Goal: Check status: Check status

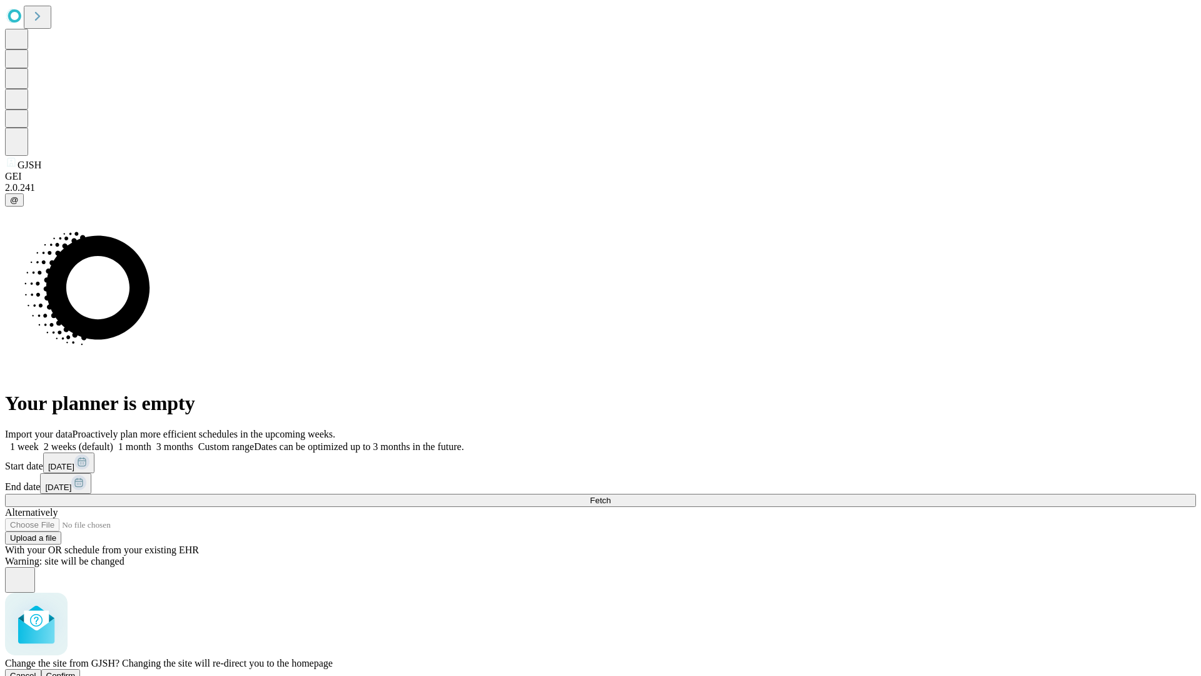
click at [76, 671] on span "Confirm" at bounding box center [60, 675] width 29 height 9
click at [113, 441] on label "2 weeks (default)" at bounding box center [76, 446] width 74 height 11
click at [611, 496] on span "Fetch" at bounding box center [600, 500] width 21 height 9
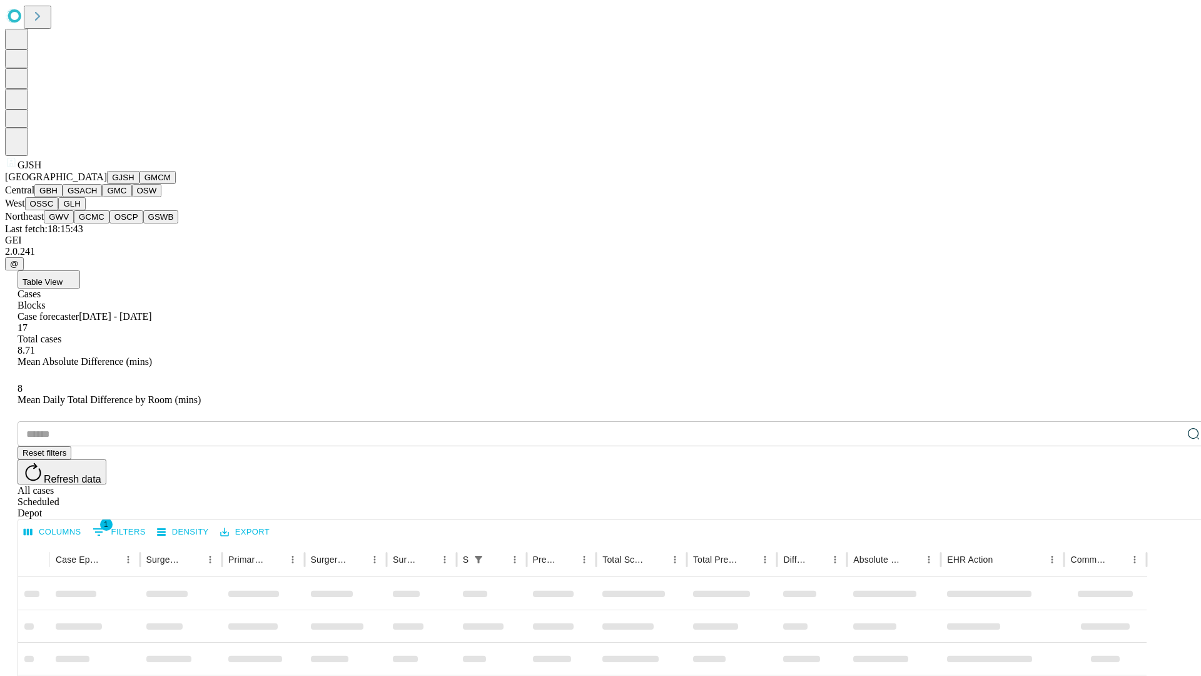
click at [140, 184] on button "GMCM" at bounding box center [158, 177] width 36 height 13
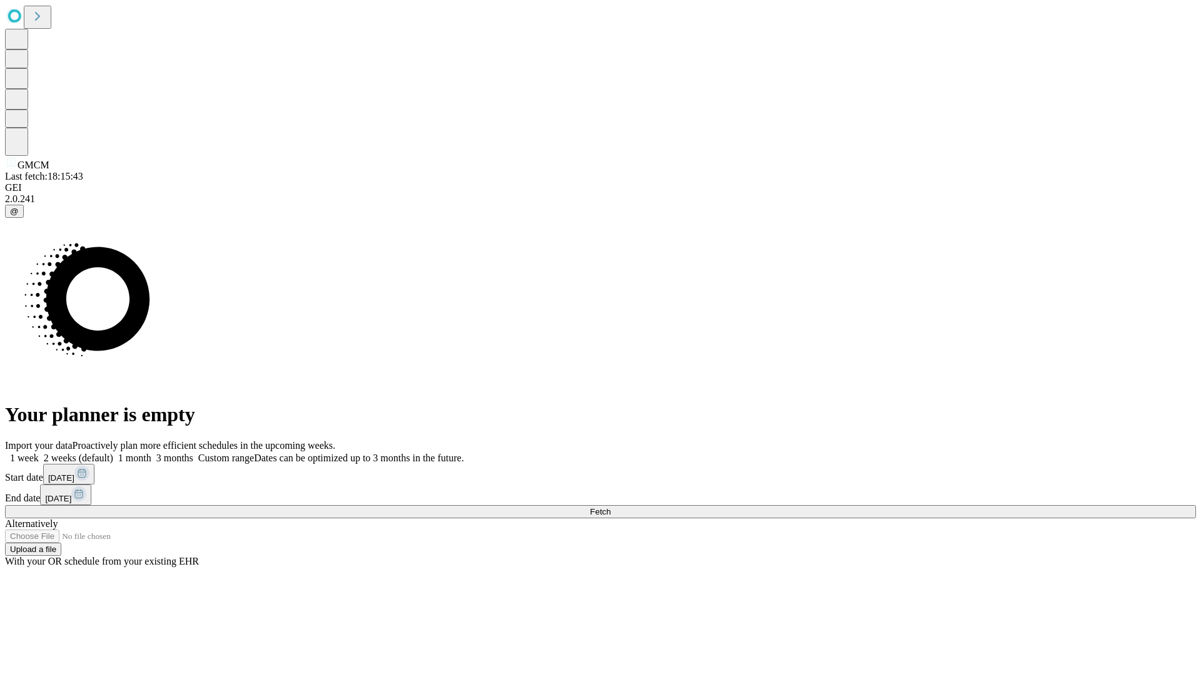
click at [611, 507] on span "Fetch" at bounding box center [600, 511] width 21 height 9
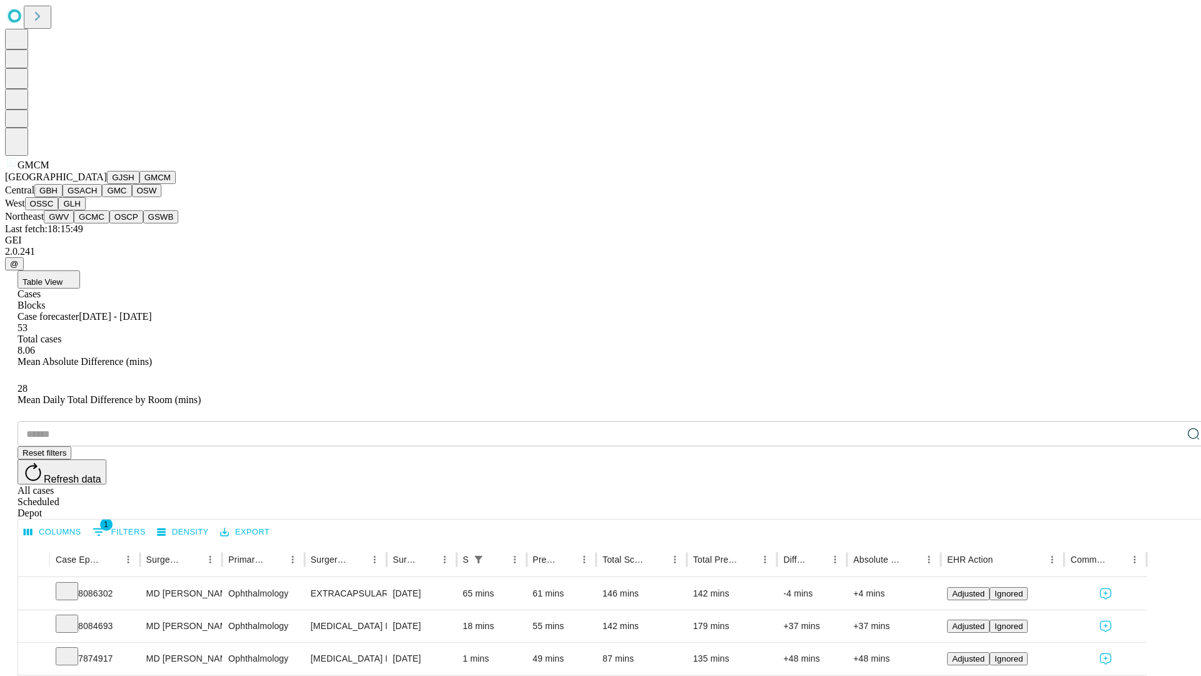
click at [63, 197] on button "GBH" at bounding box center [48, 190] width 28 height 13
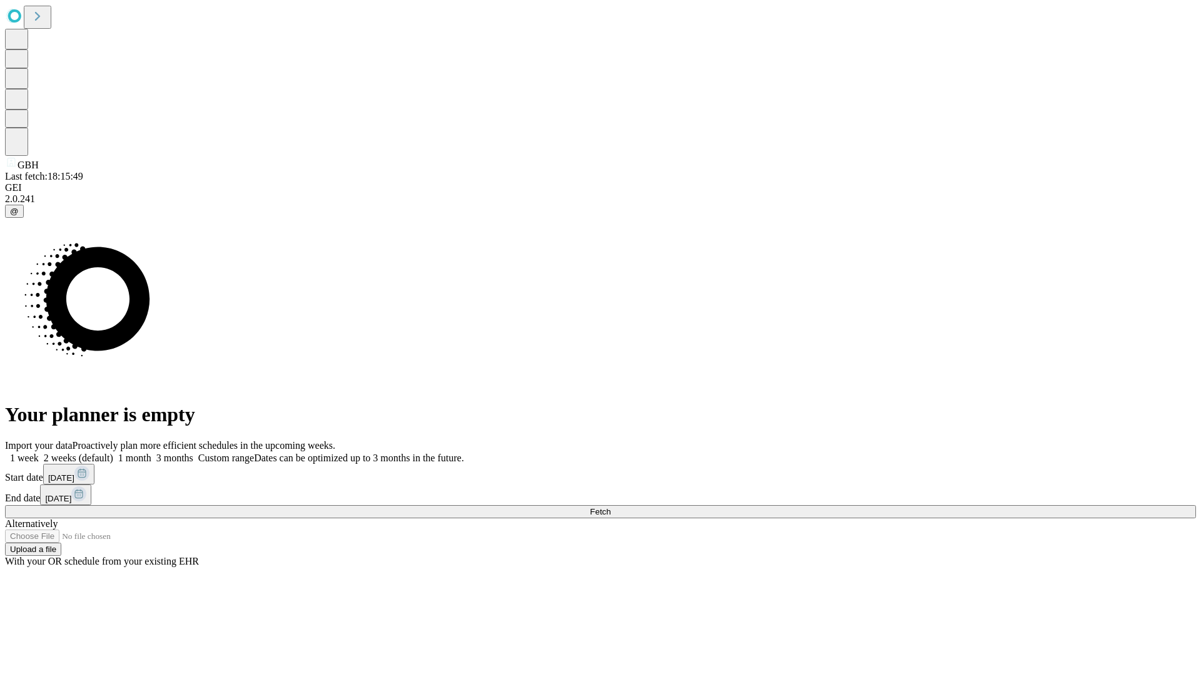
click at [113, 452] on label "2 weeks (default)" at bounding box center [76, 457] width 74 height 11
click at [611, 507] on span "Fetch" at bounding box center [600, 511] width 21 height 9
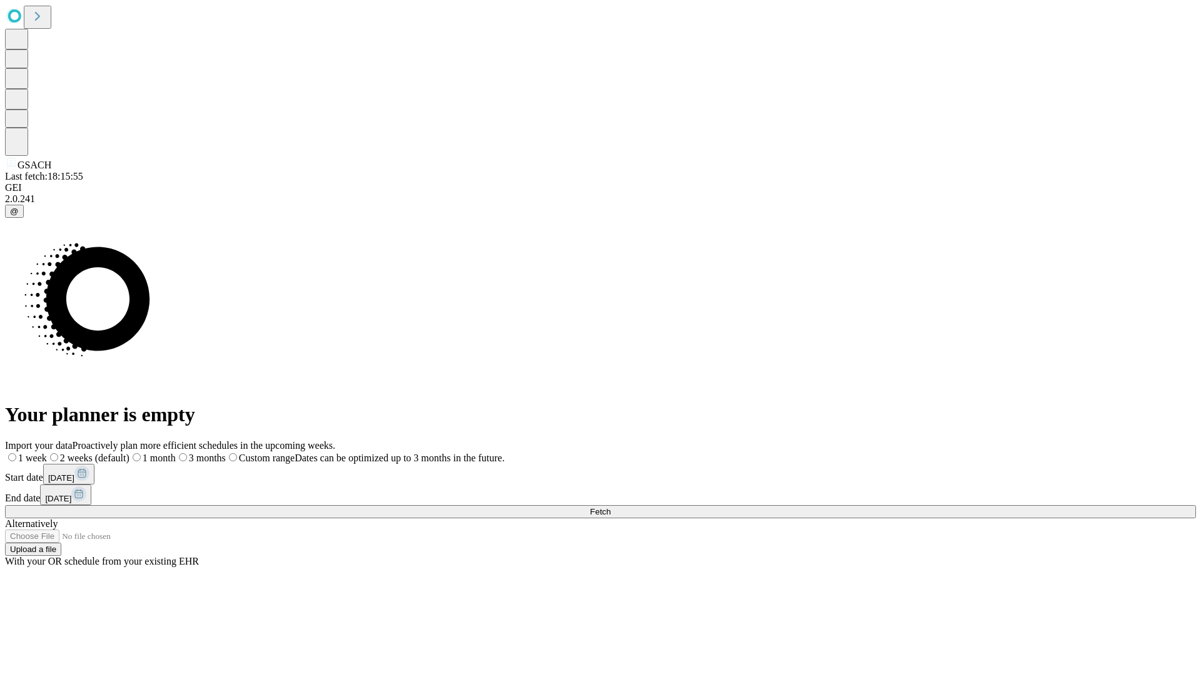
click at [611, 507] on span "Fetch" at bounding box center [600, 511] width 21 height 9
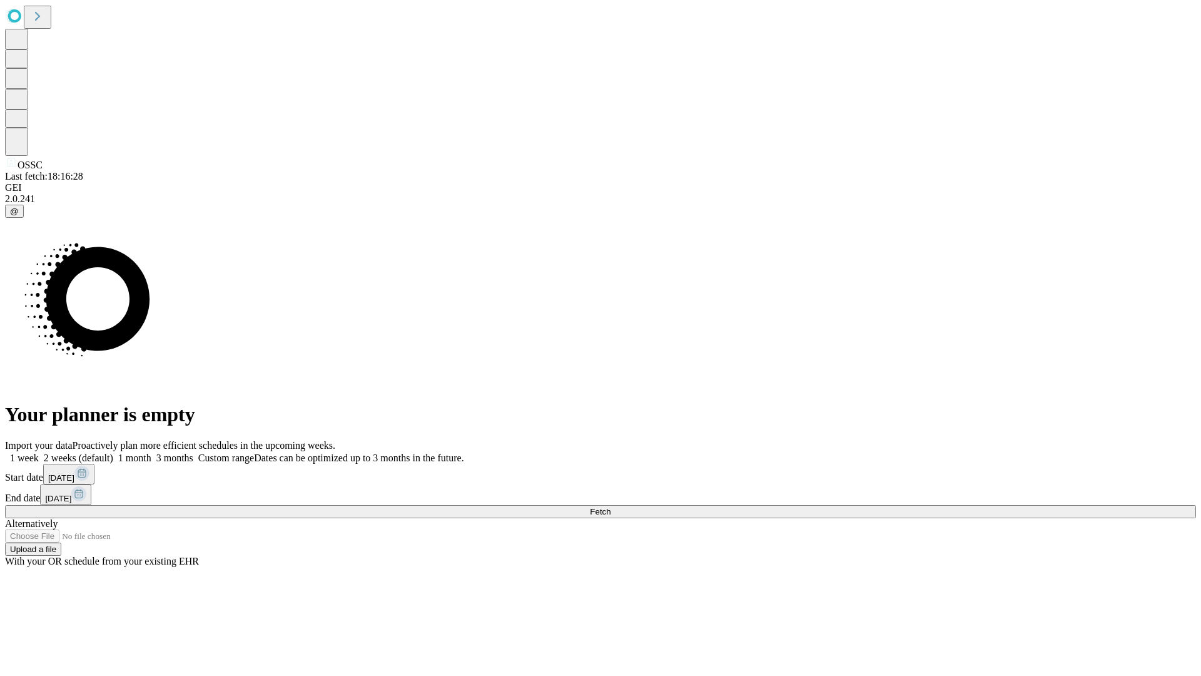
click at [113, 452] on label "2 weeks (default)" at bounding box center [76, 457] width 74 height 11
click at [611, 507] on span "Fetch" at bounding box center [600, 511] width 21 height 9
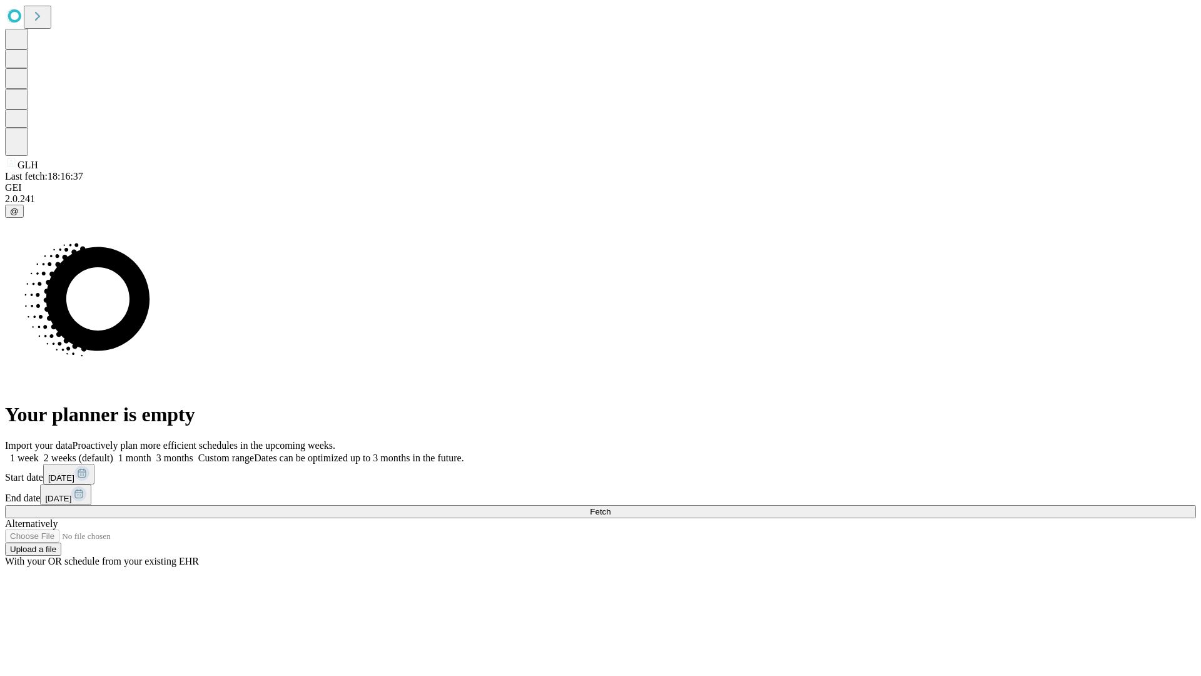
click at [611, 507] on span "Fetch" at bounding box center [600, 511] width 21 height 9
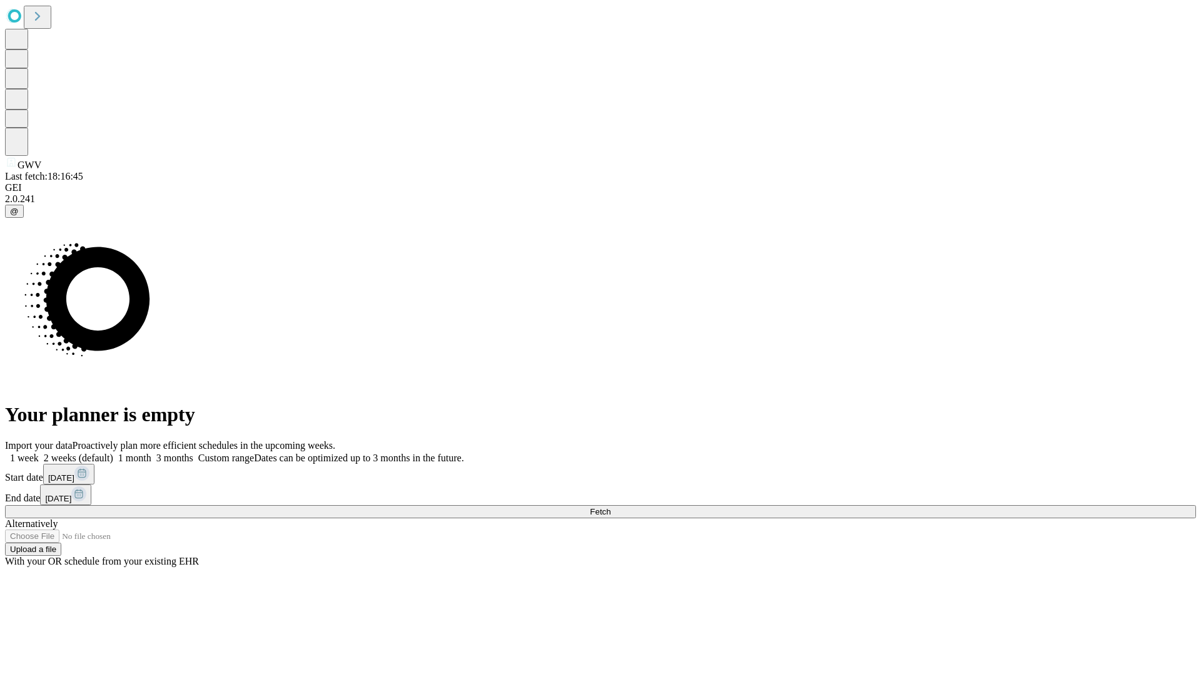
click at [113, 452] on label "2 weeks (default)" at bounding box center [76, 457] width 74 height 11
click at [611, 507] on span "Fetch" at bounding box center [600, 511] width 21 height 9
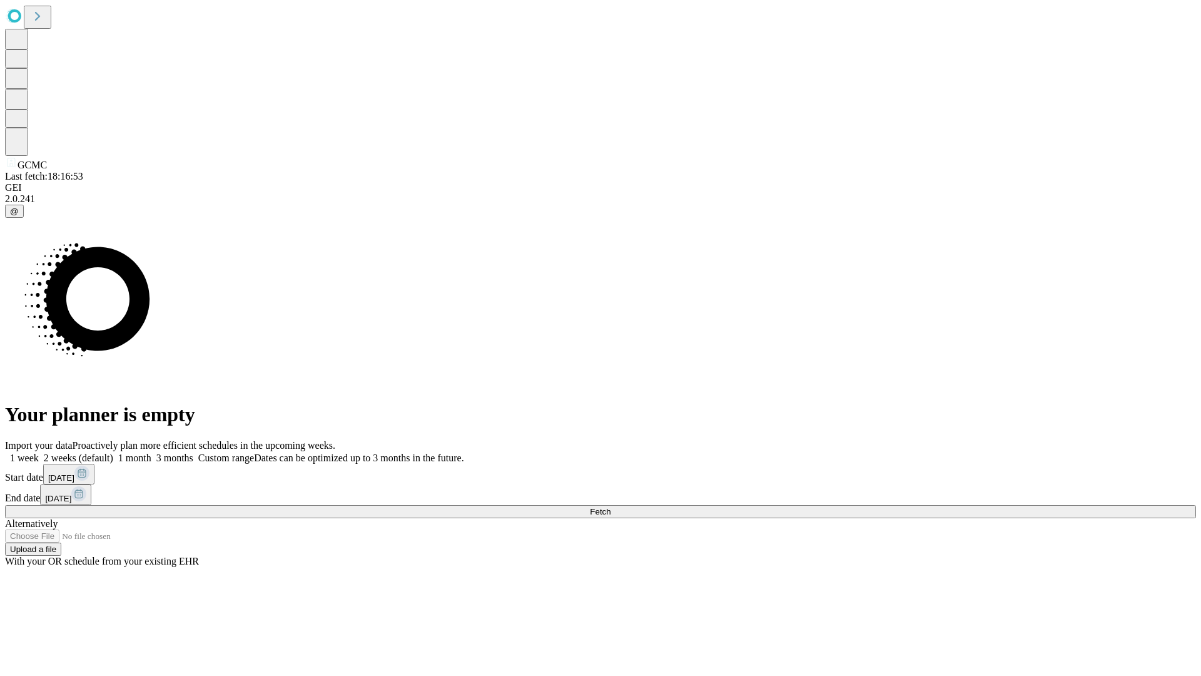
click at [113, 452] on label "2 weeks (default)" at bounding box center [76, 457] width 74 height 11
click at [611, 507] on span "Fetch" at bounding box center [600, 511] width 21 height 9
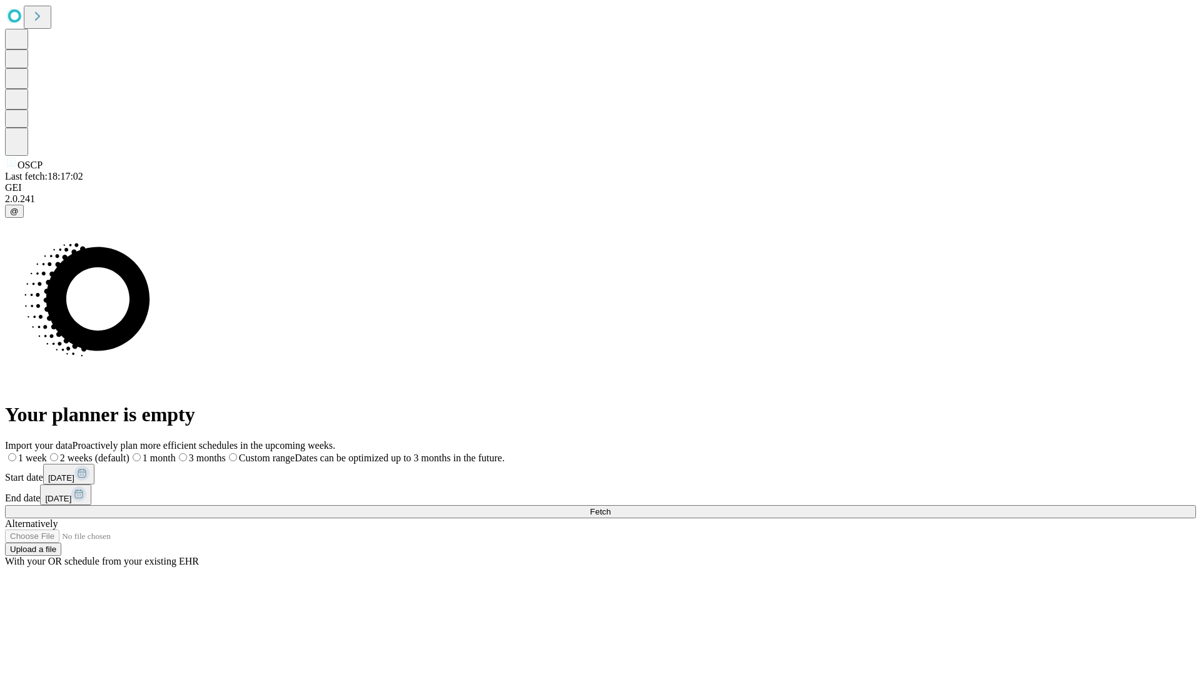
click at [611, 507] on span "Fetch" at bounding box center [600, 511] width 21 height 9
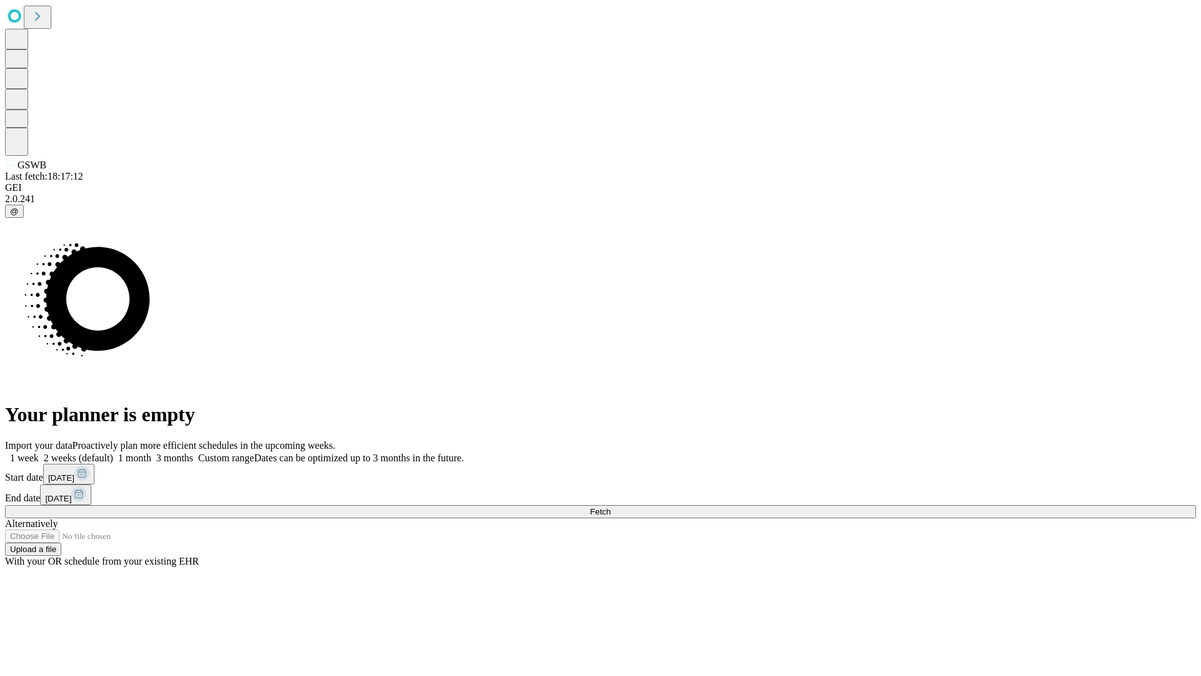
click at [611, 507] on span "Fetch" at bounding box center [600, 511] width 21 height 9
